Goal: Transaction & Acquisition: Download file/media

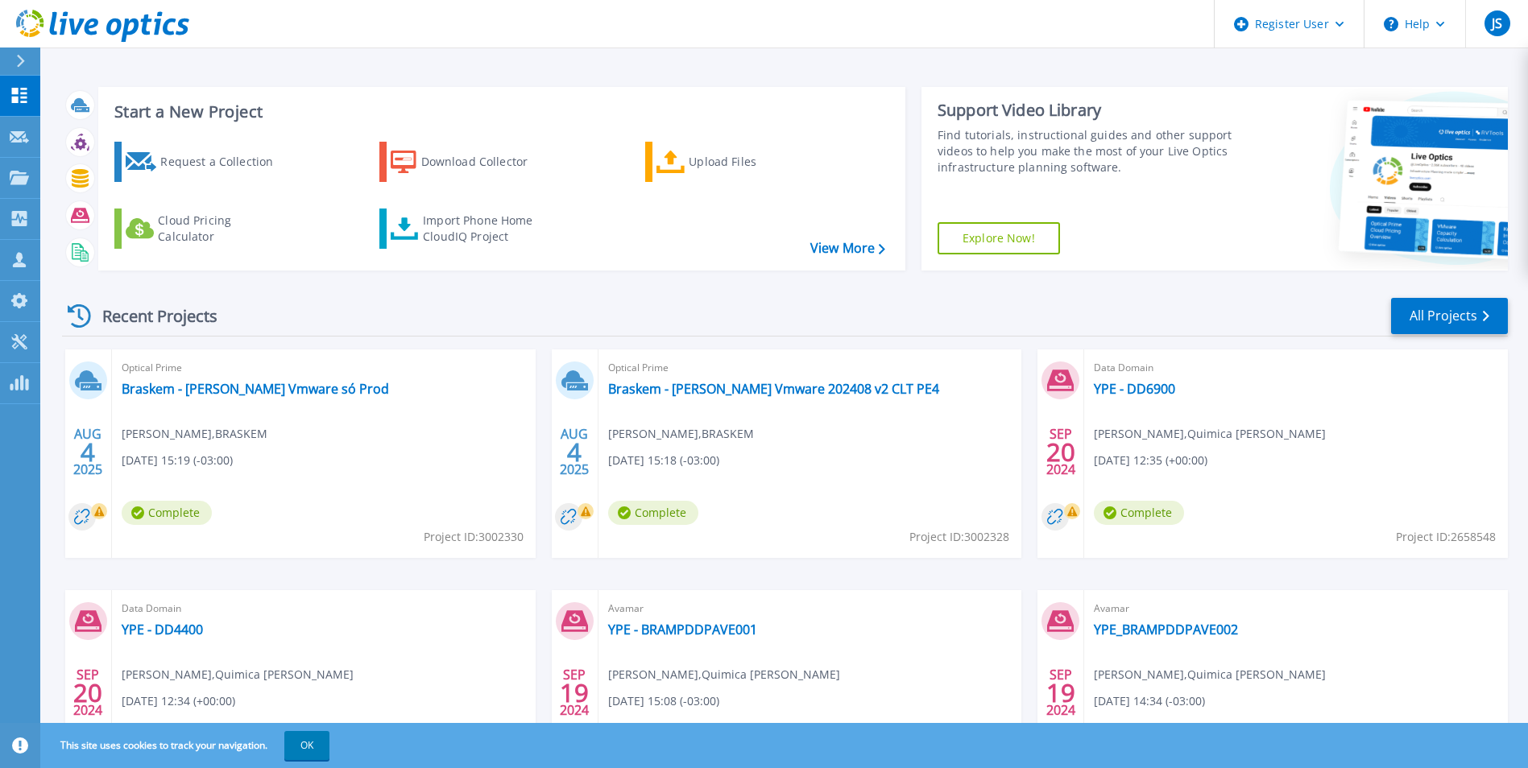
click at [12, 59] on button at bounding box center [20, 62] width 40 height 28
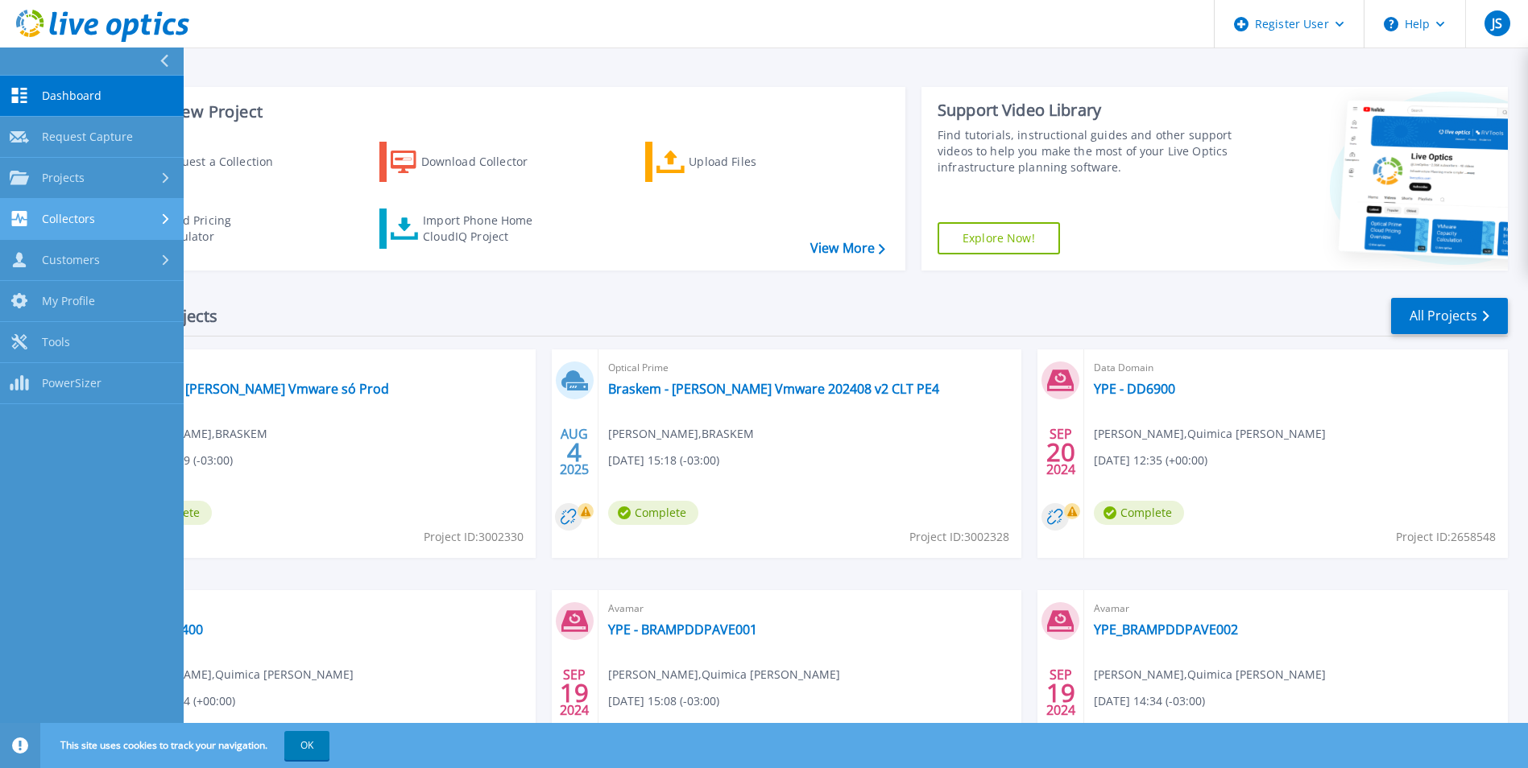
click at [85, 223] on span "Collectors" at bounding box center [68, 219] width 53 height 14
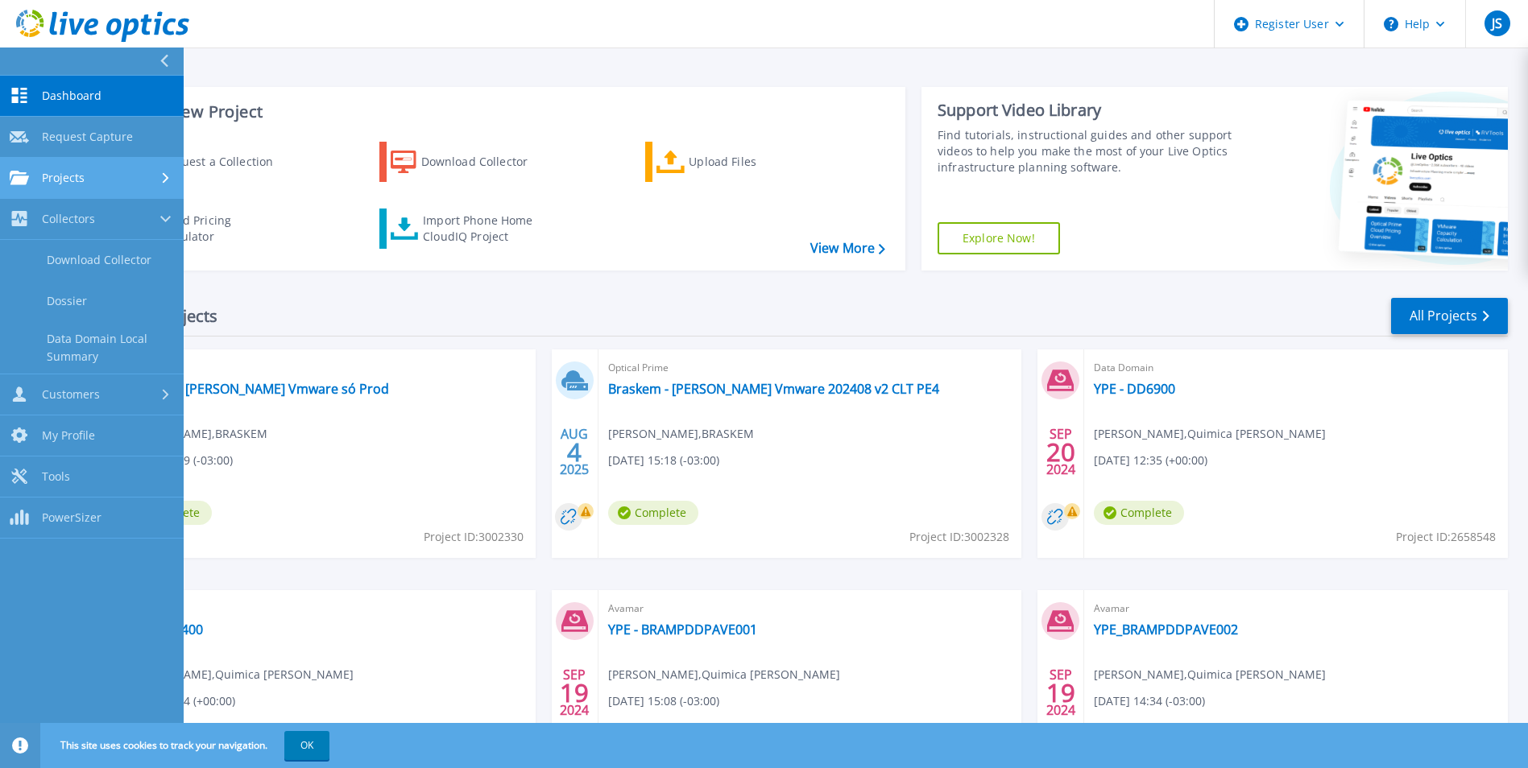
click at [151, 175] on div "Projects" at bounding box center [92, 178] width 164 height 14
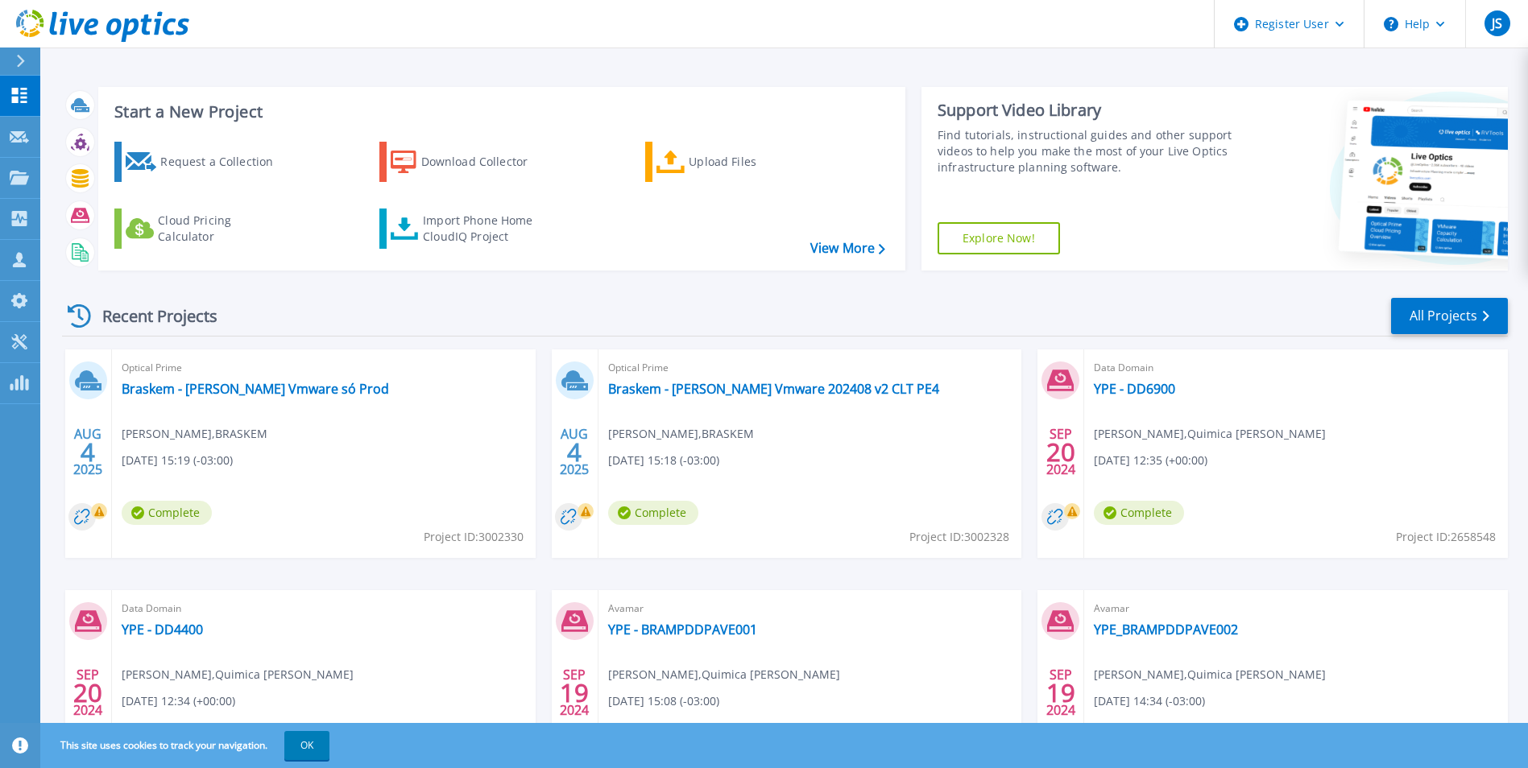
click at [708, 111] on h3 "Start a New Project" at bounding box center [499, 112] width 770 height 18
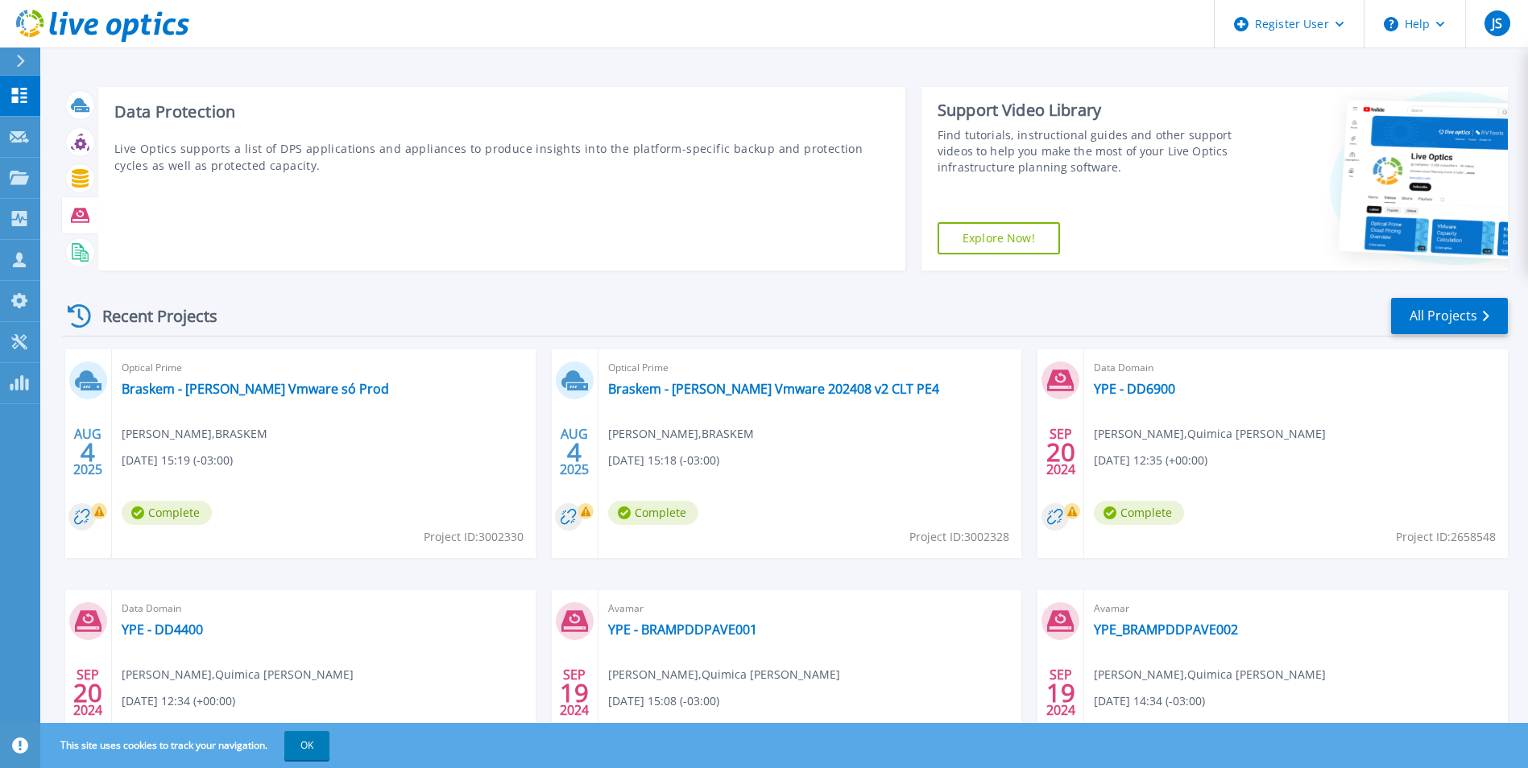
click at [77, 213] on icon at bounding box center [80, 215] width 19 height 19
click at [77, 217] on icon at bounding box center [80, 215] width 19 height 14
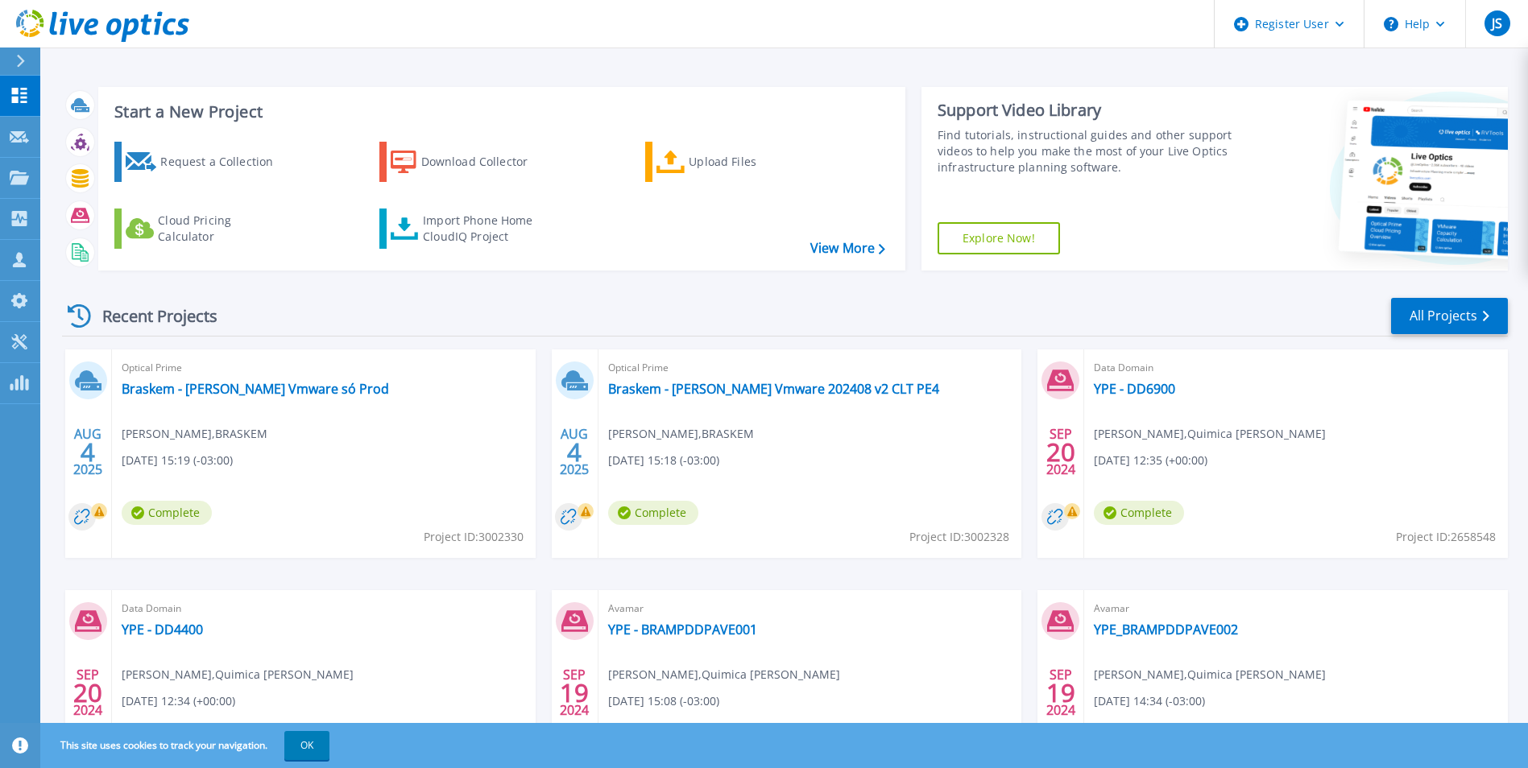
drag, startPoint x: 77, startPoint y: 217, endPoint x: 281, endPoint y: 129, distance: 222.2
click at [281, 129] on div "Request a Collection Download Collector Upload Files Cloud Pricing Calculator I…" at bounding box center [499, 196] width 796 height 134
click at [208, 167] on div "Request a Collection" at bounding box center [224, 162] width 129 height 32
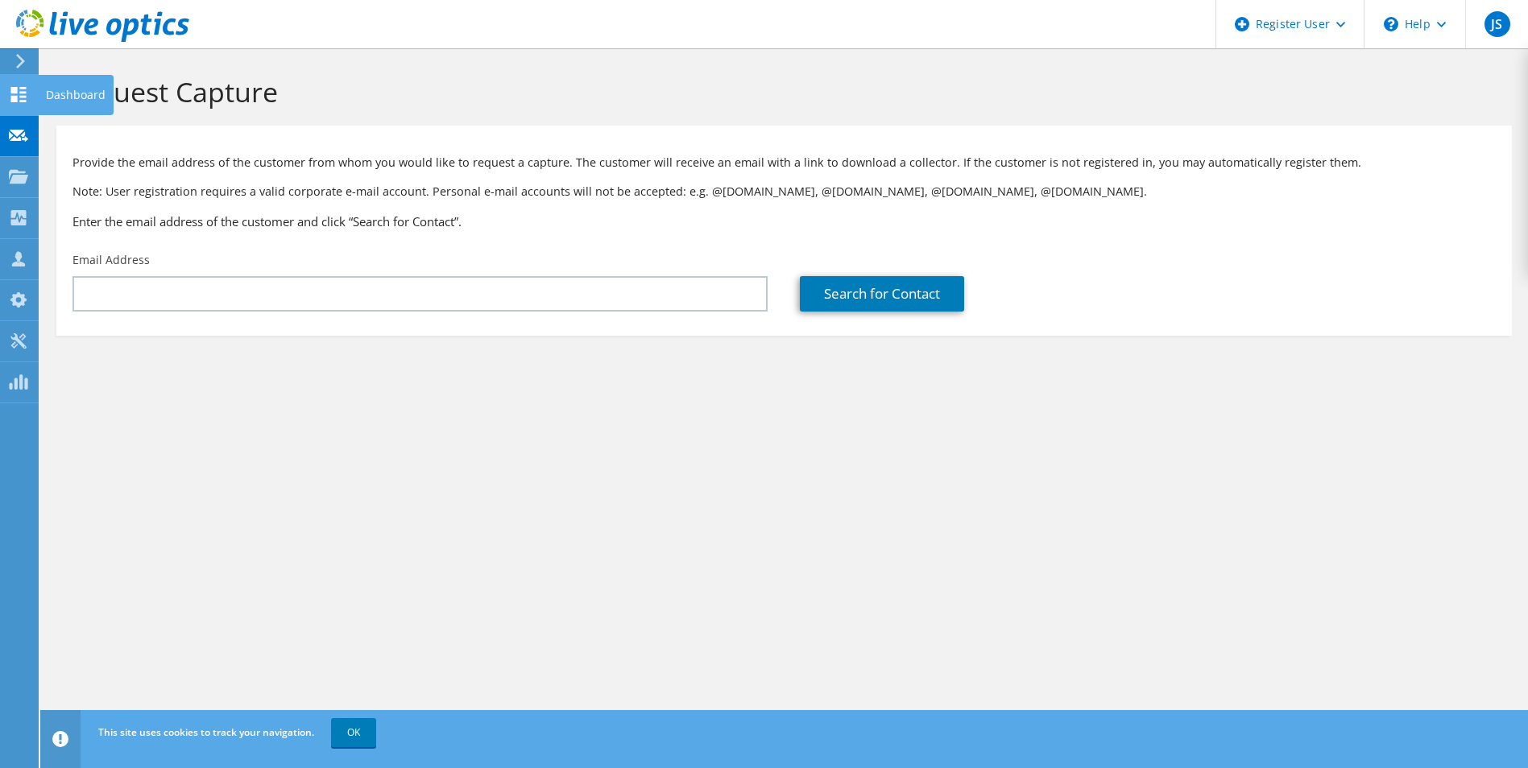
click at [10, 99] on icon at bounding box center [18, 94] width 19 height 15
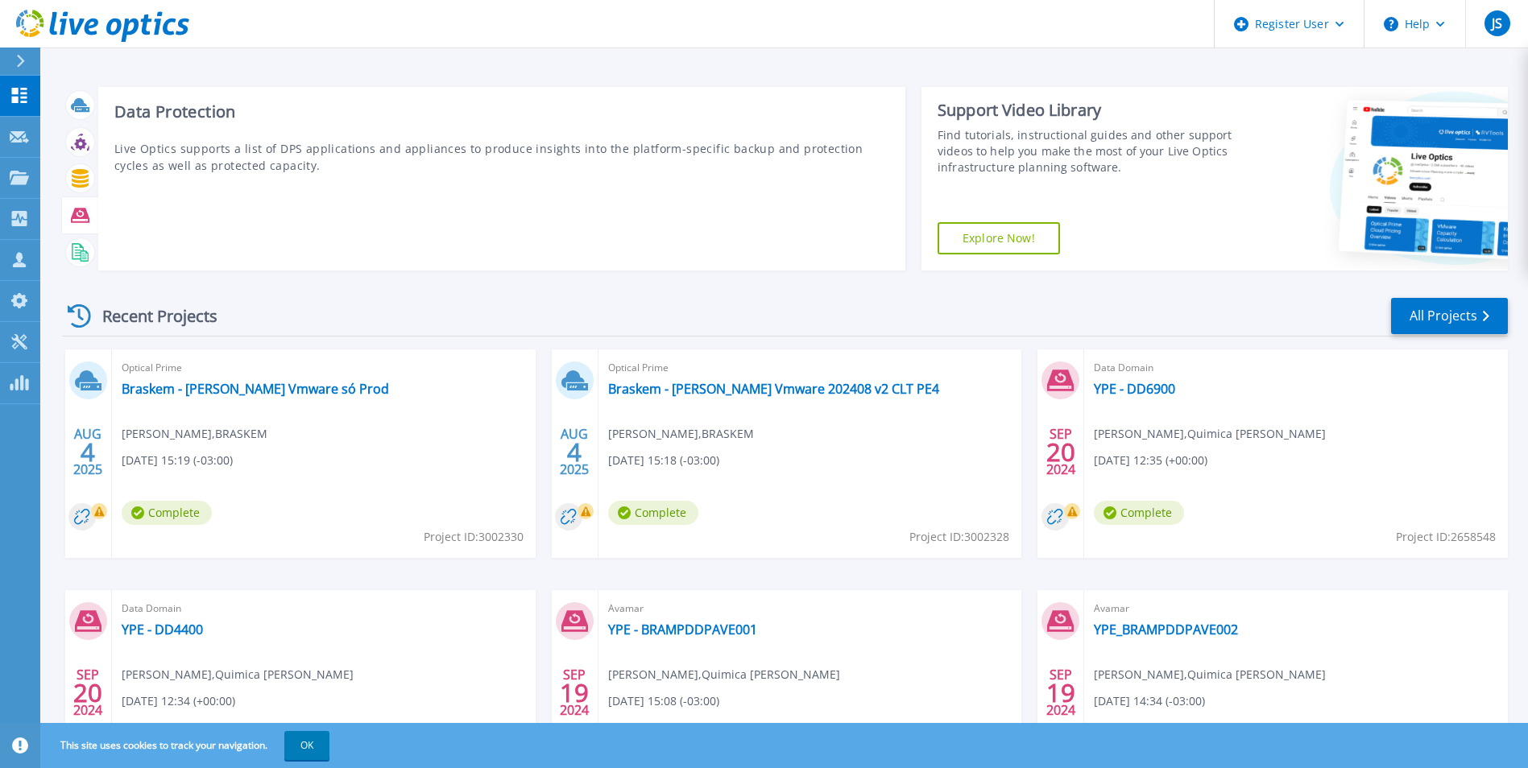
click at [83, 217] on icon at bounding box center [80, 215] width 19 height 14
click at [77, 213] on icon at bounding box center [80, 215] width 19 height 19
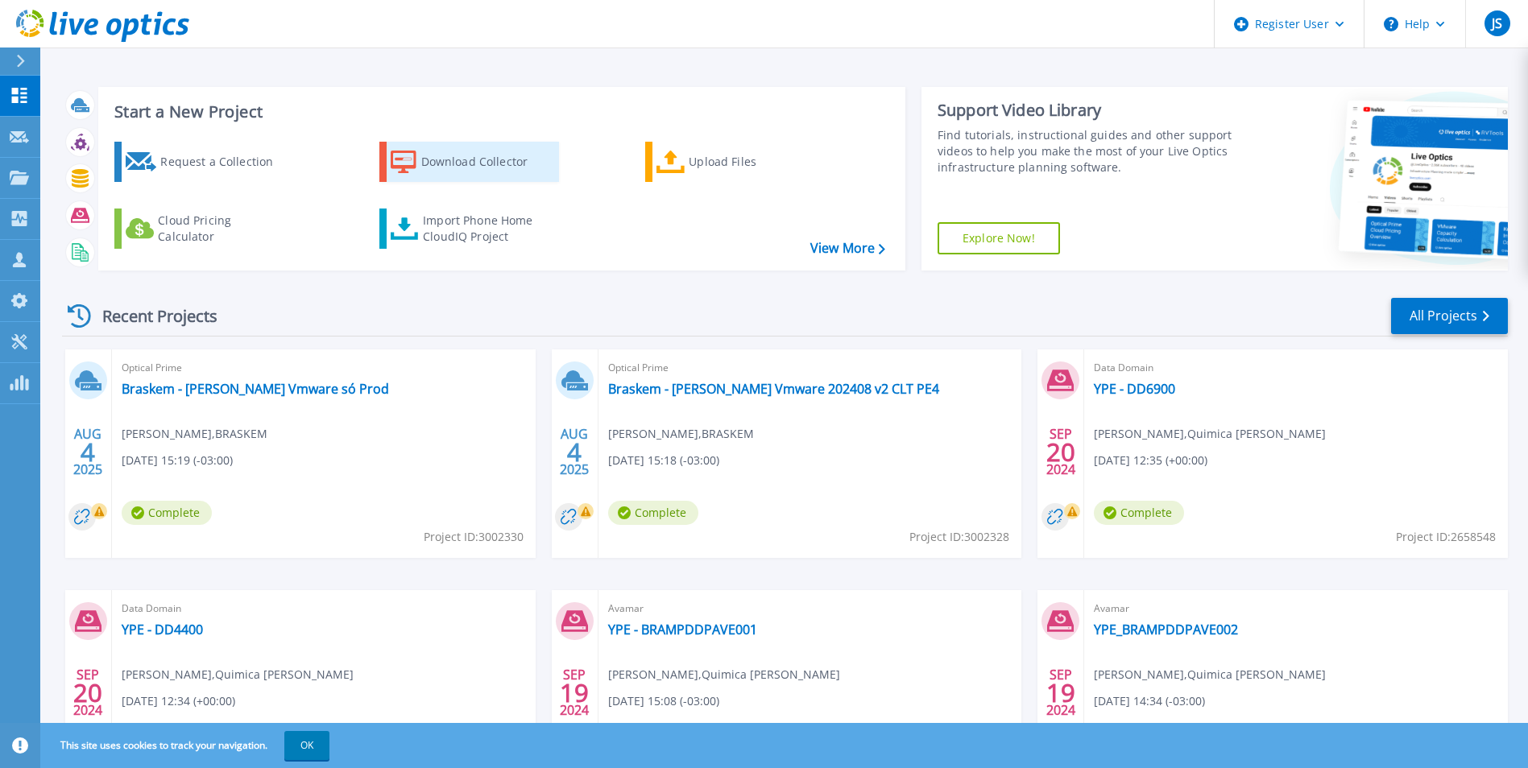
click at [492, 158] on div "Download Collector" at bounding box center [485, 162] width 129 height 32
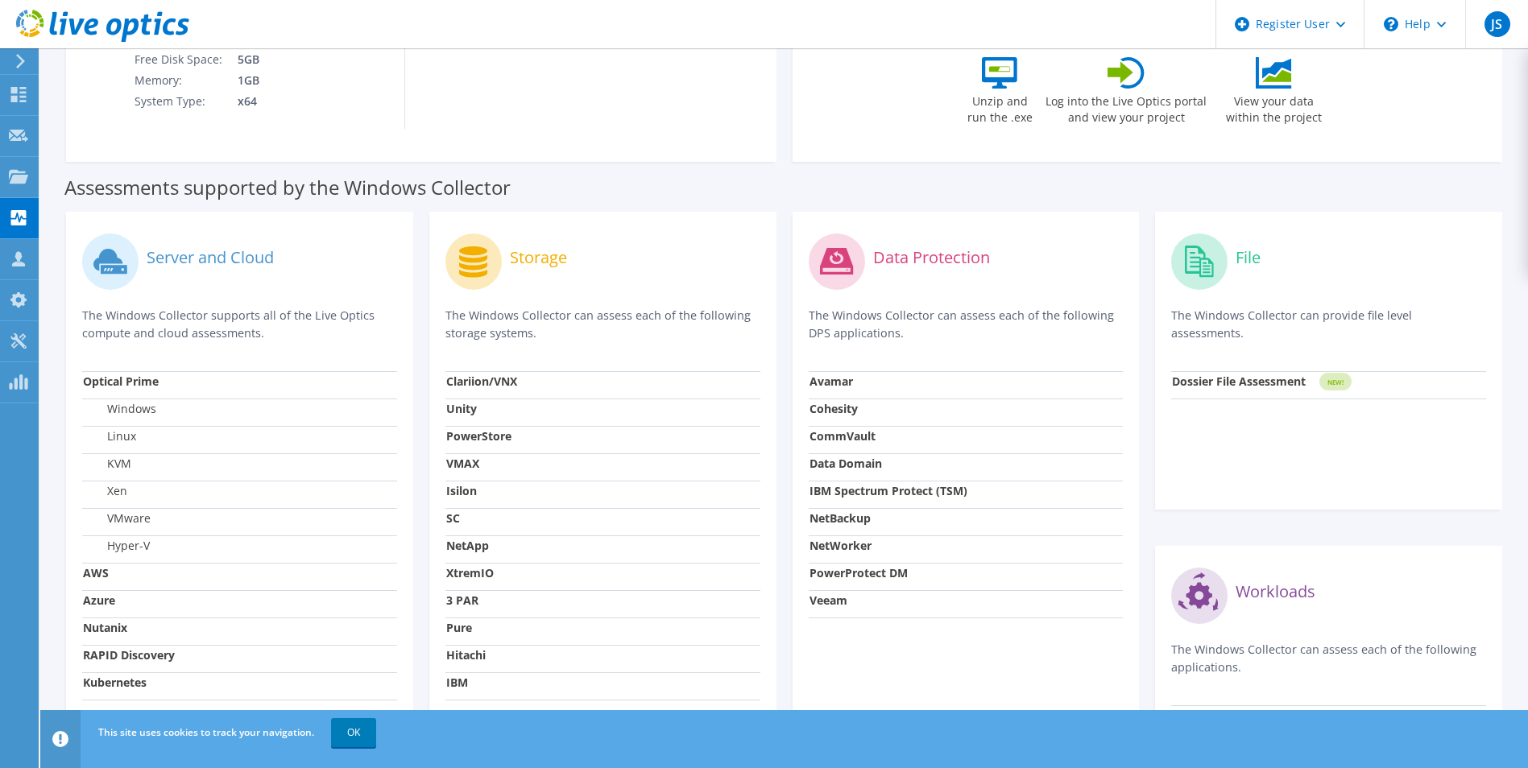
scroll to position [403, 0]
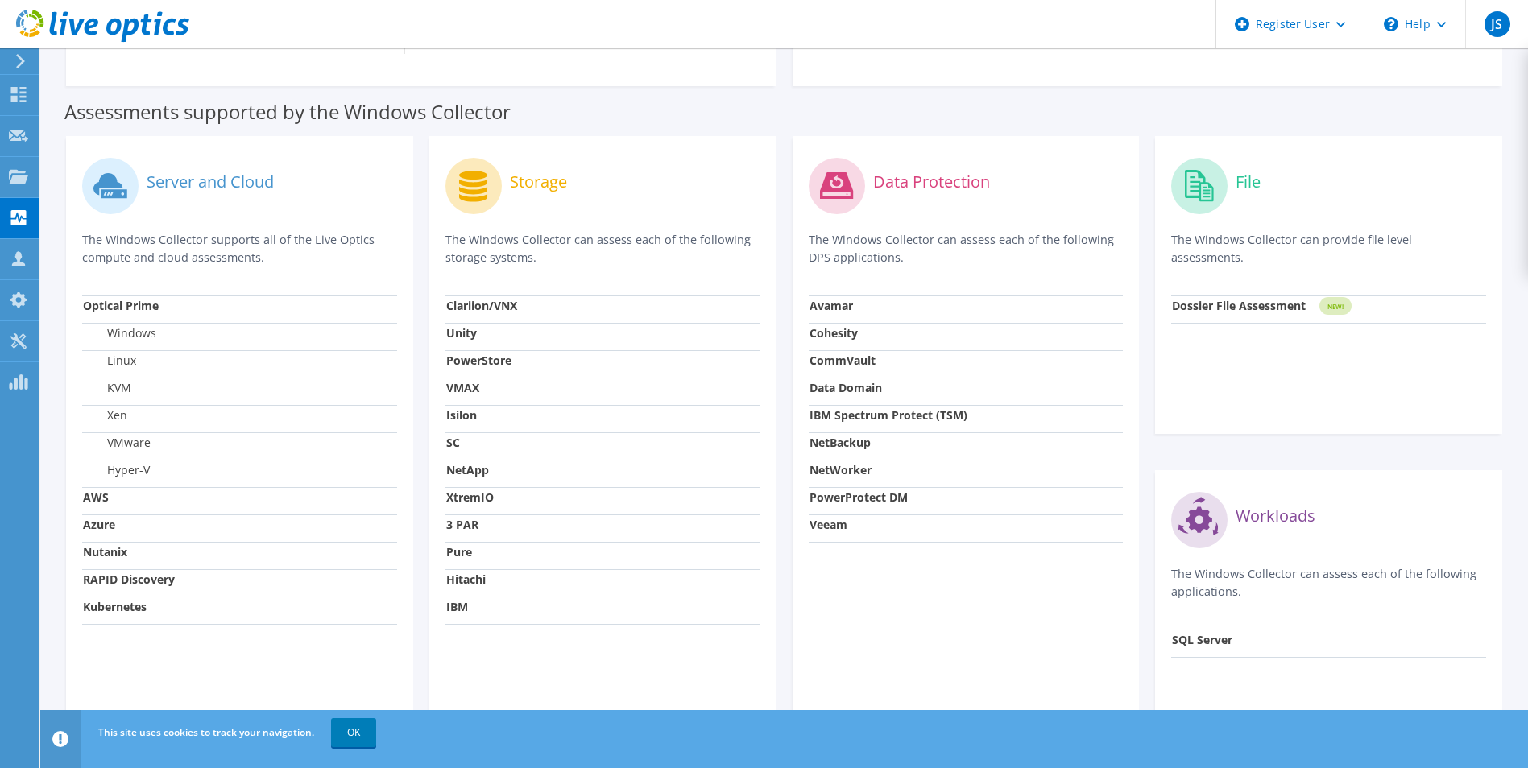
click at [846, 445] on strong "NetBackup" at bounding box center [839, 442] width 61 height 15
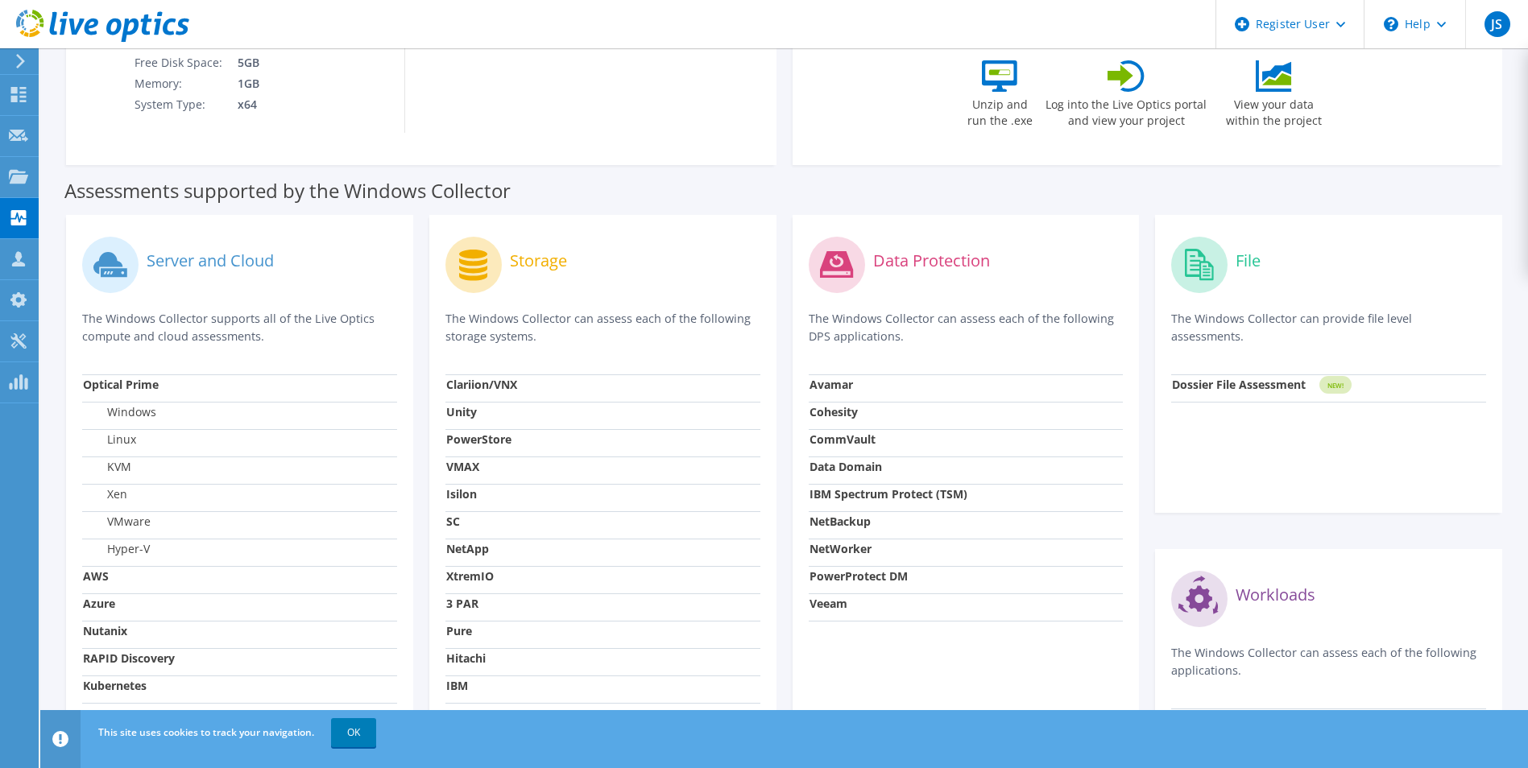
scroll to position [0, 0]
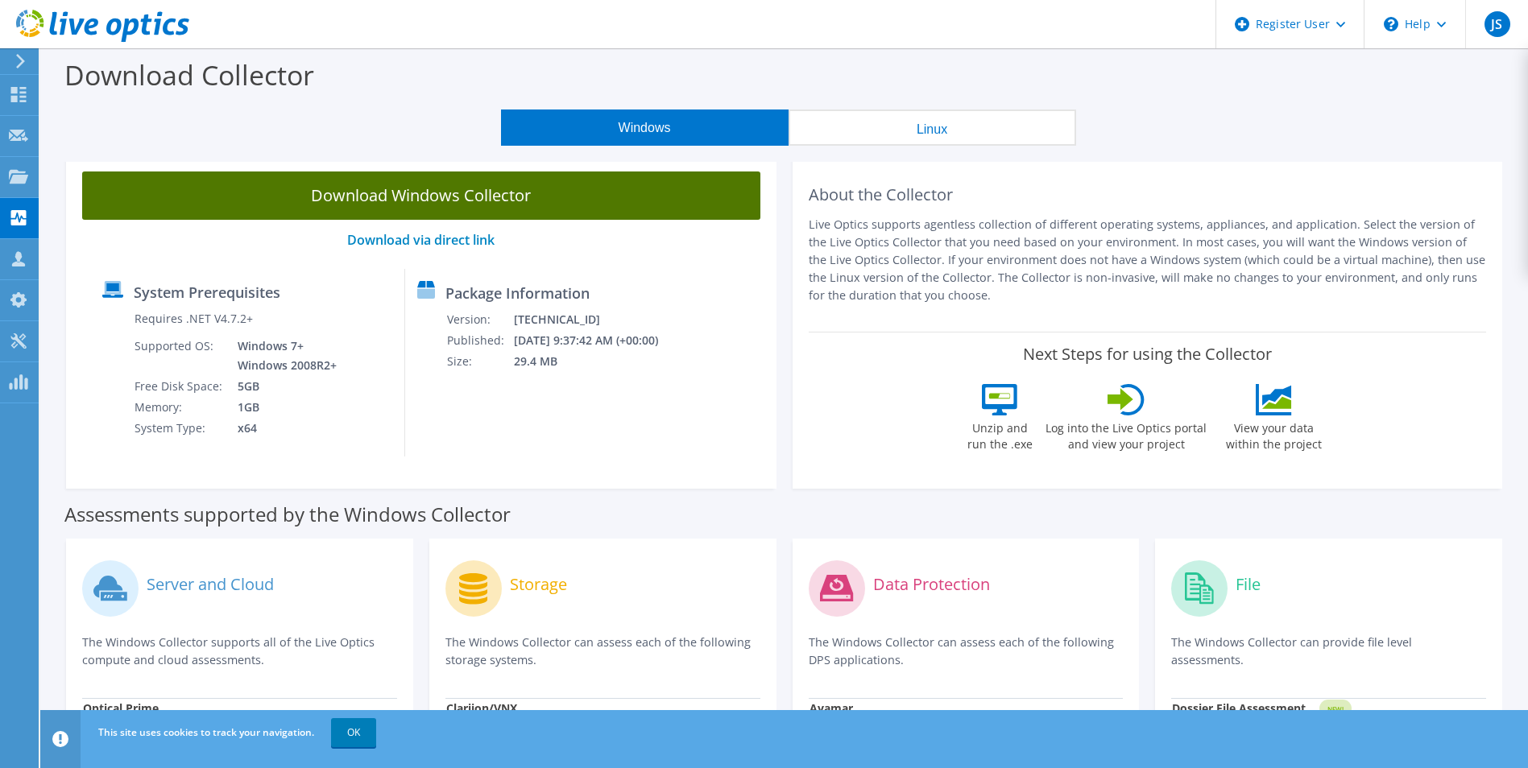
click at [441, 201] on link "Download Windows Collector" at bounding box center [421, 196] width 678 height 48
